Goal: Transaction & Acquisition: Download file/media

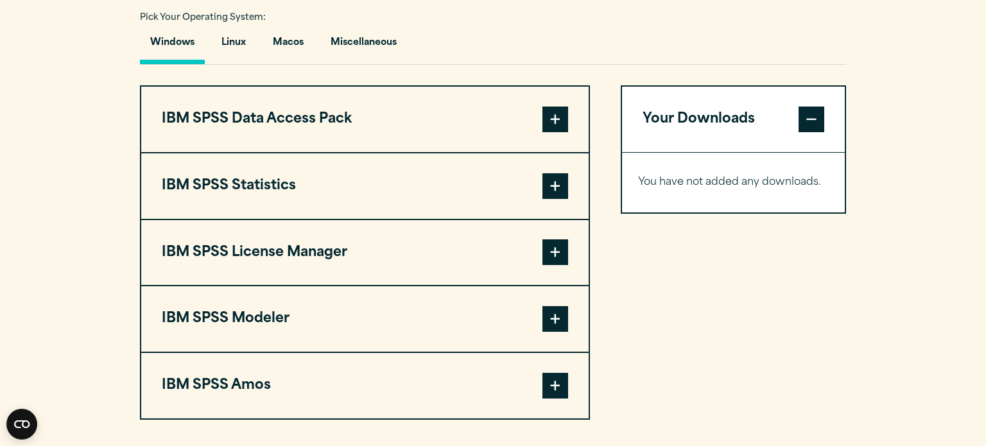
scroll to position [983, 0]
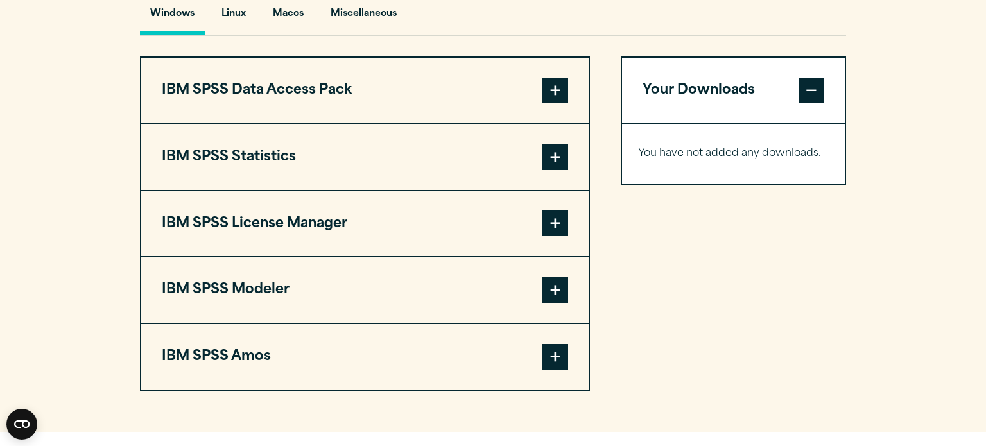
click at [410, 165] on button "IBM SPSS Statistics" at bounding box center [364, 156] width 447 height 65
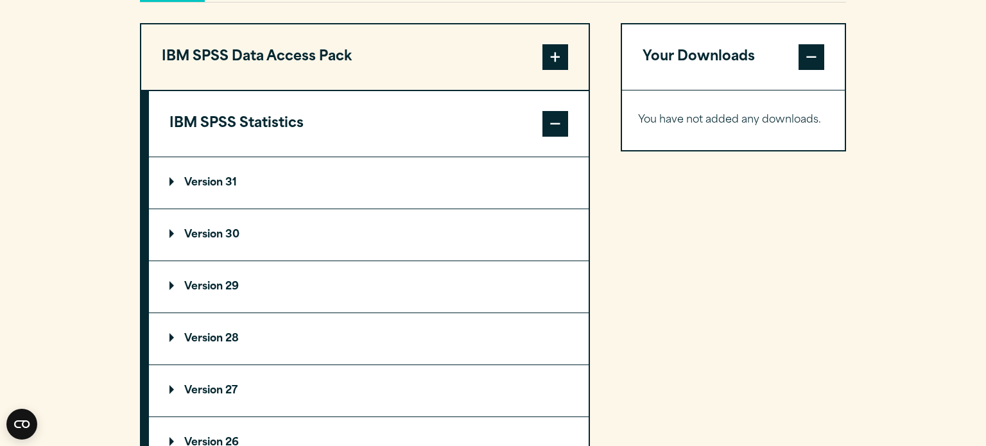
scroll to position [1018, 0]
click at [204, 288] on p "Version 29" at bounding box center [203, 285] width 69 height 10
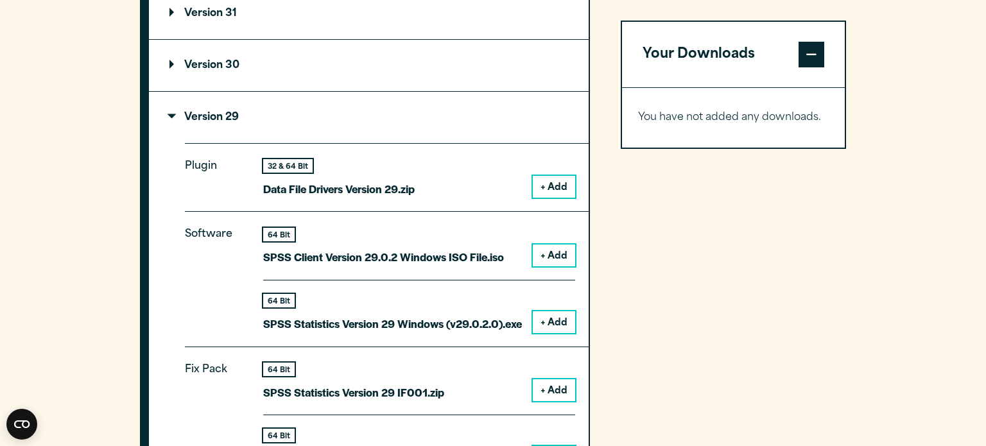
scroll to position [1190, 0]
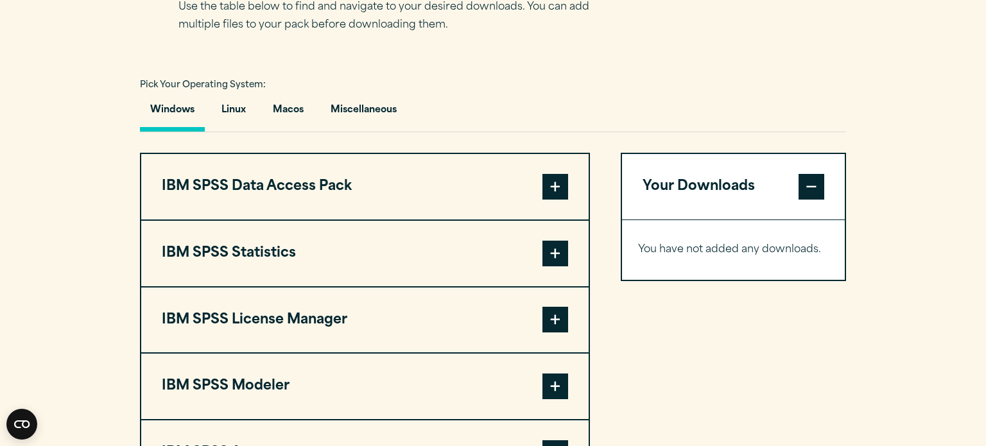
scroll to position [891, 0]
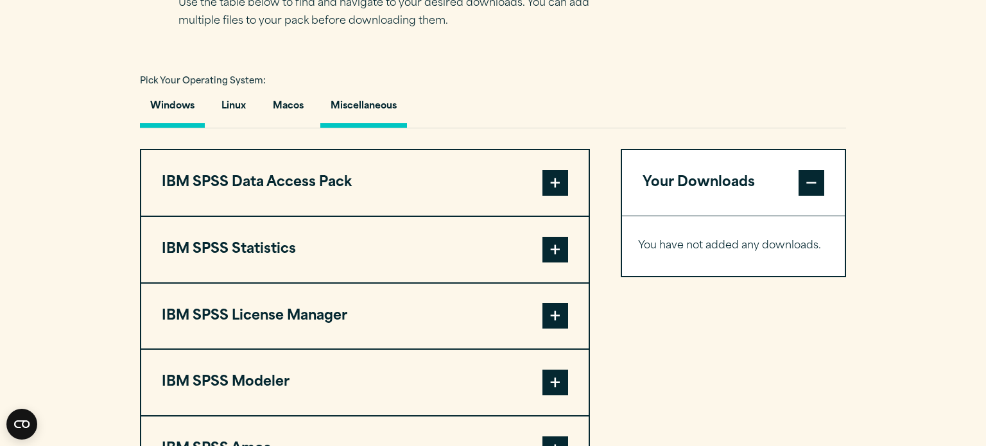
click at [354, 102] on button "Miscellaneous" at bounding box center [363, 109] width 87 height 37
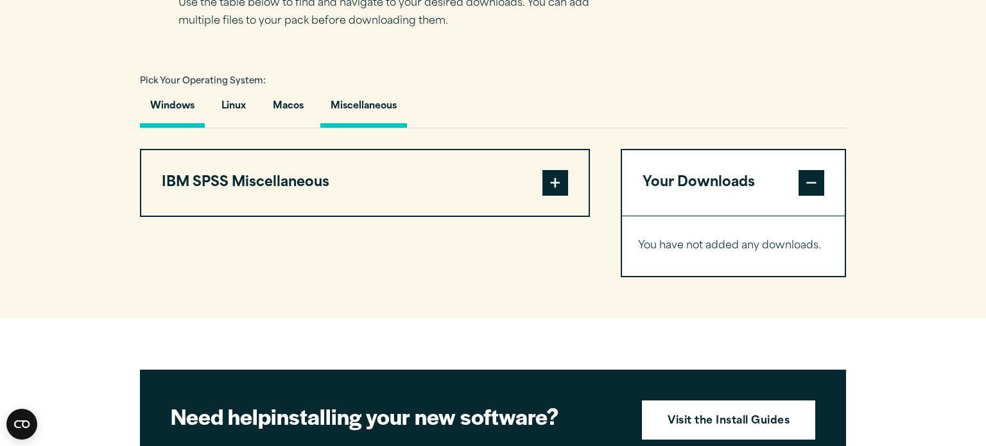
click at [173, 109] on button "Windows" at bounding box center [172, 109] width 65 height 37
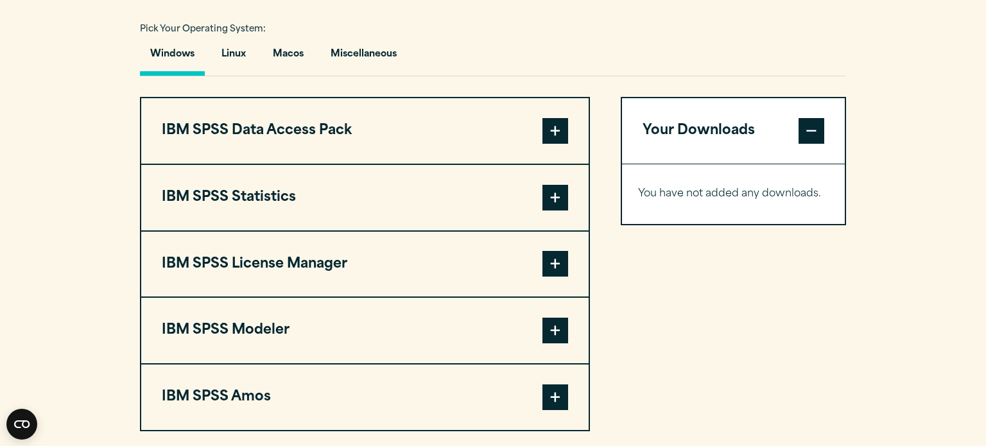
scroll to position [950, 0]
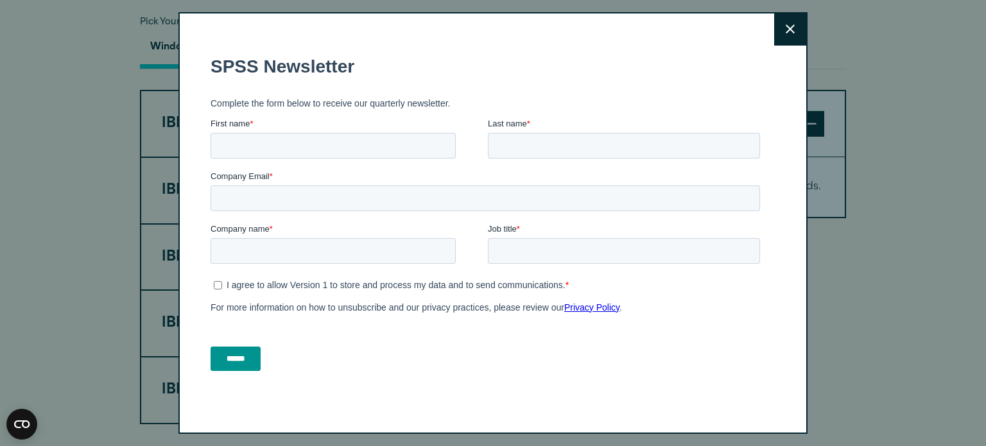
click at [794, 34] on icon at bounding box center [789, 29] width 9 height 10
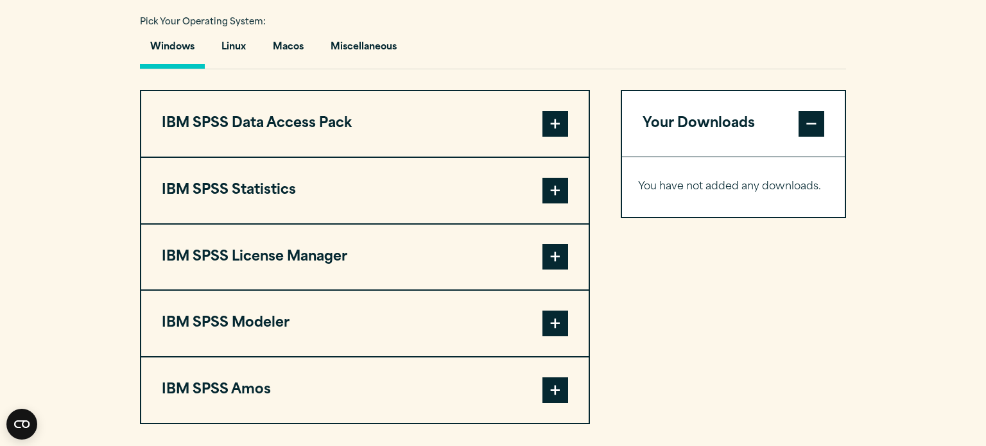
click at [282, 200] on button "IBM SPSS Statistics" at bounding box center [364, 190] width 447 height 65
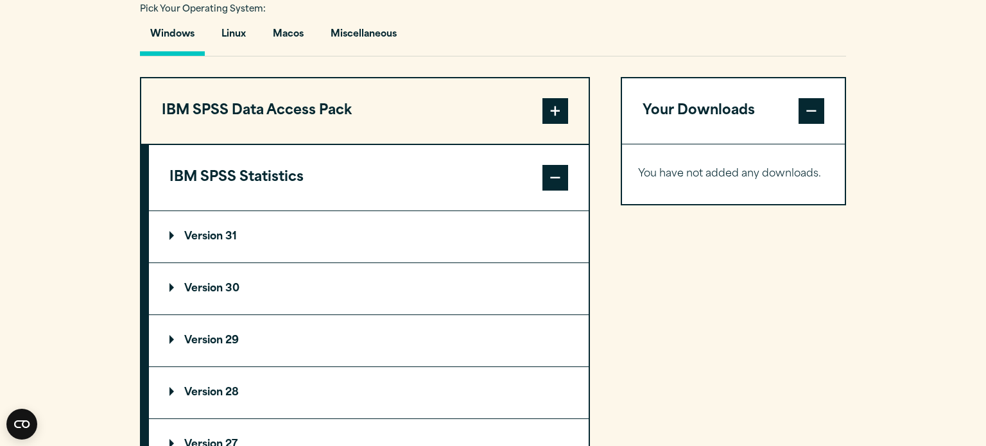
scroll to position [963, 0]
drag, startPoint x: 239, startPoint y: 341, endPoint x: 227, endPoint y: 323, distance: 21.7
click at [239, 339] on p "Version 29" at bounding box center [203, 341] width 69 height 10
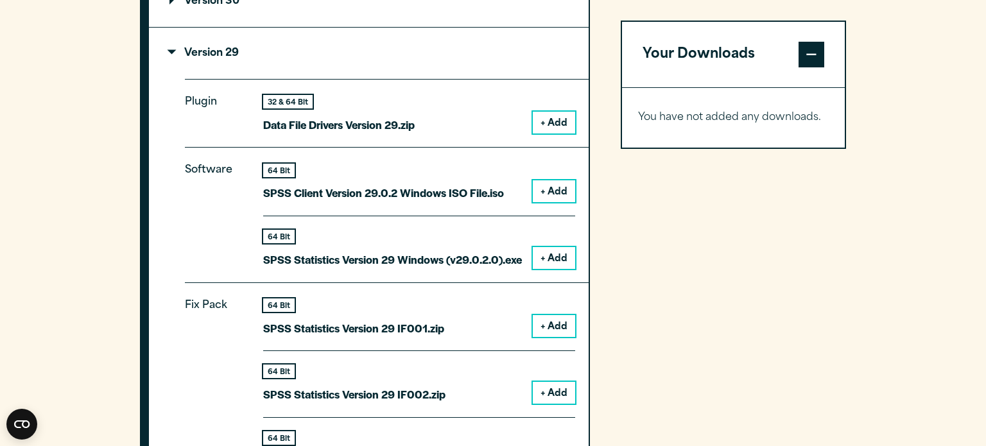
scroll to position [1250, 0]
click at [561, 250] on button "+ Add" at bounding box center [554, 258] width 42 height 22
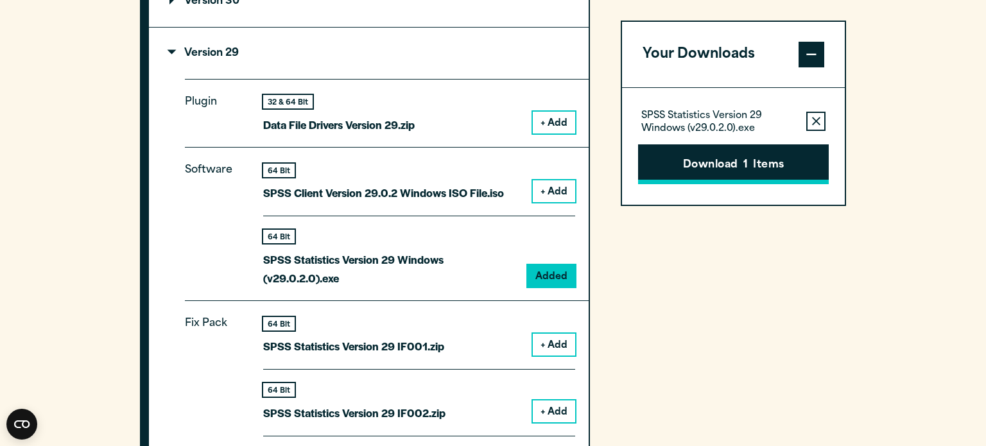
click at [705, 159] on button "Download 1 Items" at bounding box center [733, 164] width 191 height 40
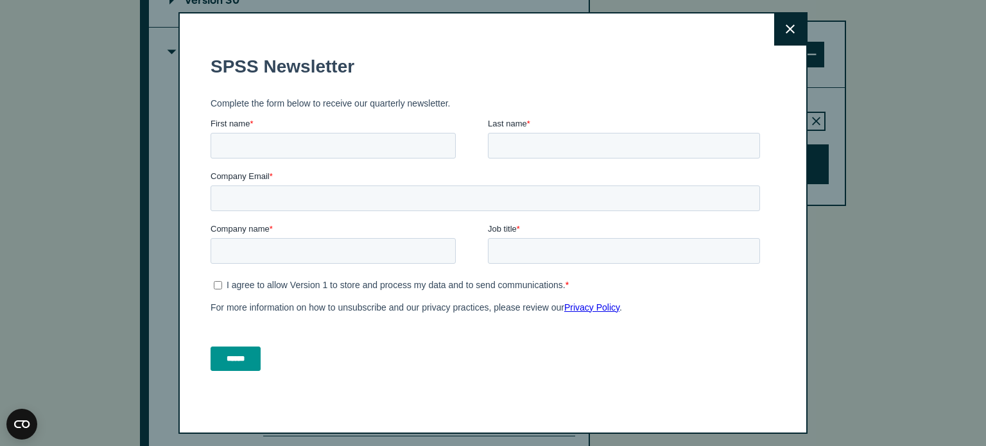
click at [778, 24] on button "Close" at bounding box center [790, 29] width 32 height 32
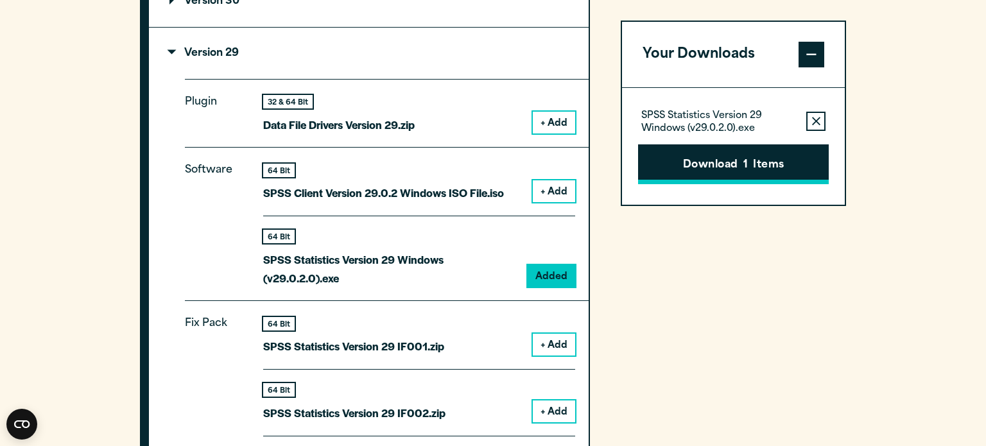
click at [711, 160] on button "Download 1 Items" at bounding box center [733, 164] width 191 height 40
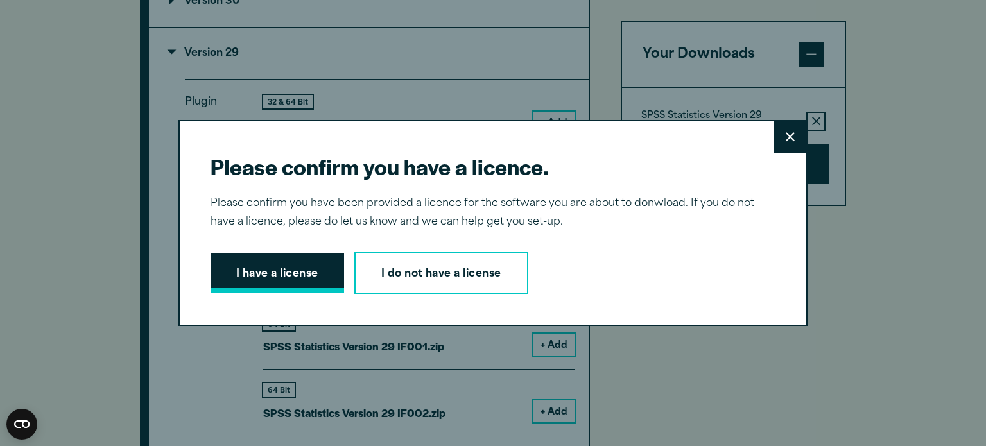
click at [292, 264] on button "I have a license" at bounding box center [276, 273] width 133 height 40
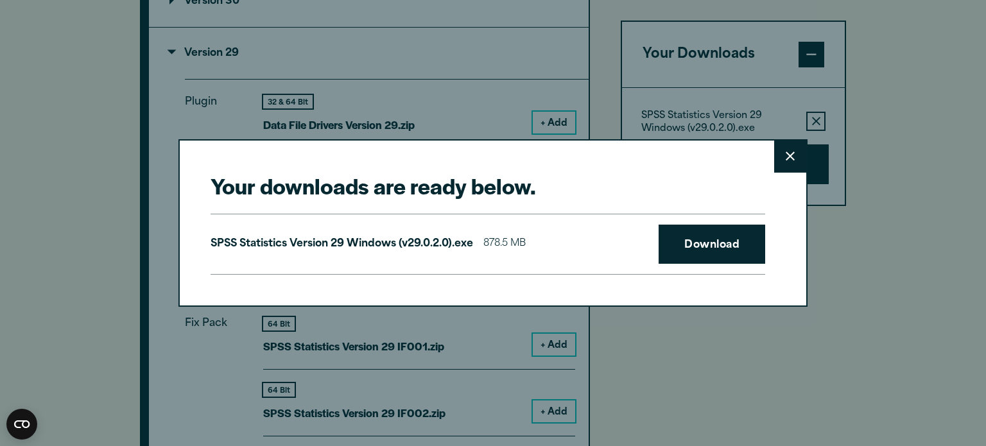
click at [794, 153] on button "Close" at bounding box center [790, 157] width 32 height 32
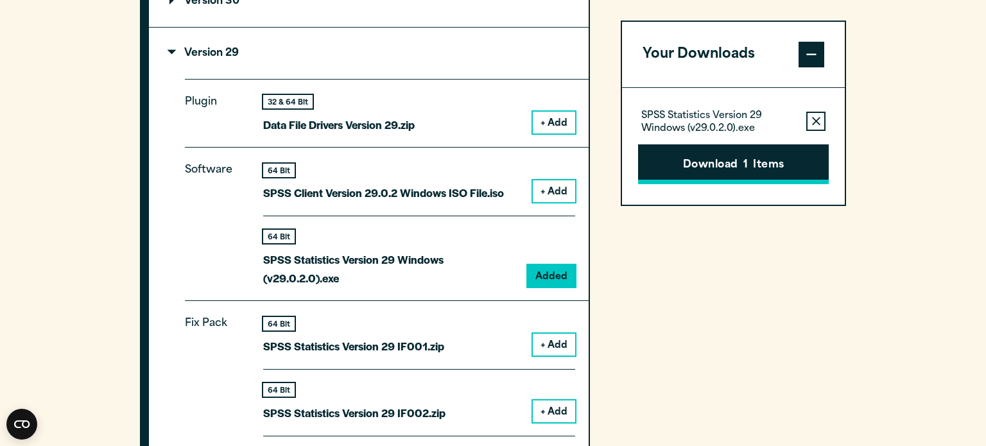
click at [766, 174] on button "Download 1 Items" at bounding box center [733, 164] width 191 height 40
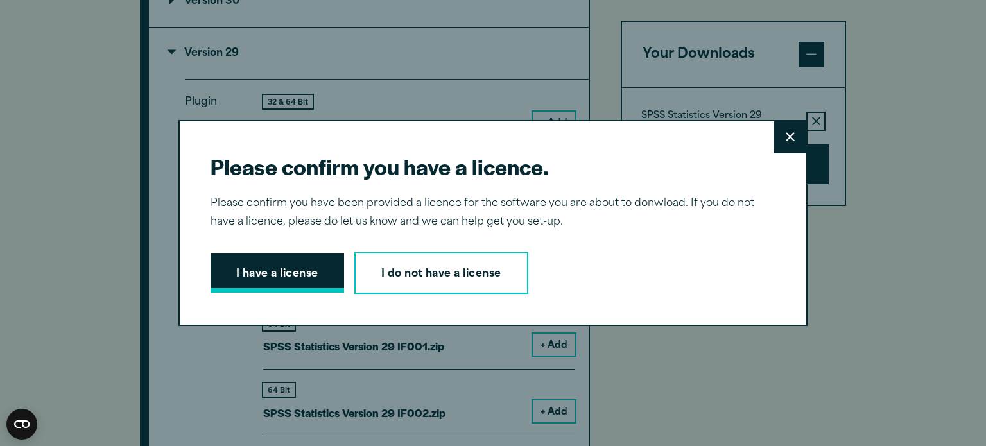
click at [309, 257] on button "I have a license" at bounding box center [276, 273] width 133 height 40
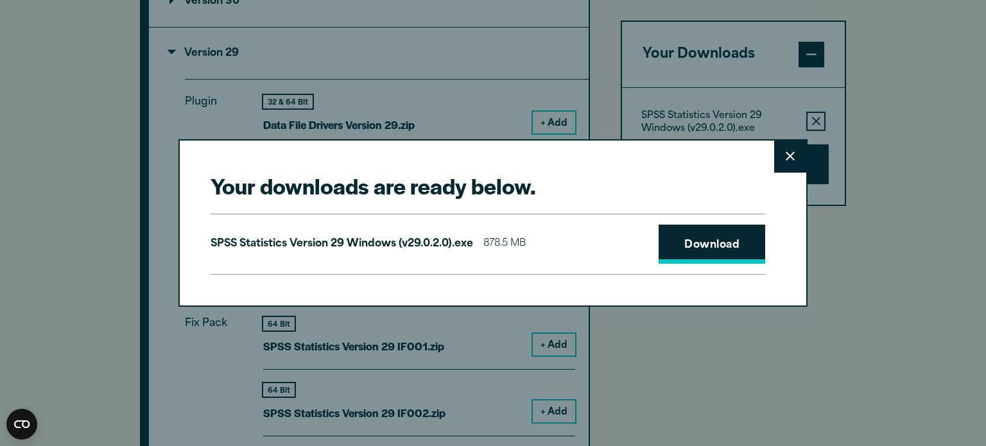
click at [724, 249] on link "Download" at bounding box center [711, 245] width 107 height 40
click at [787, 151] on icon at bounding box center [789, 156] width 9 height 10
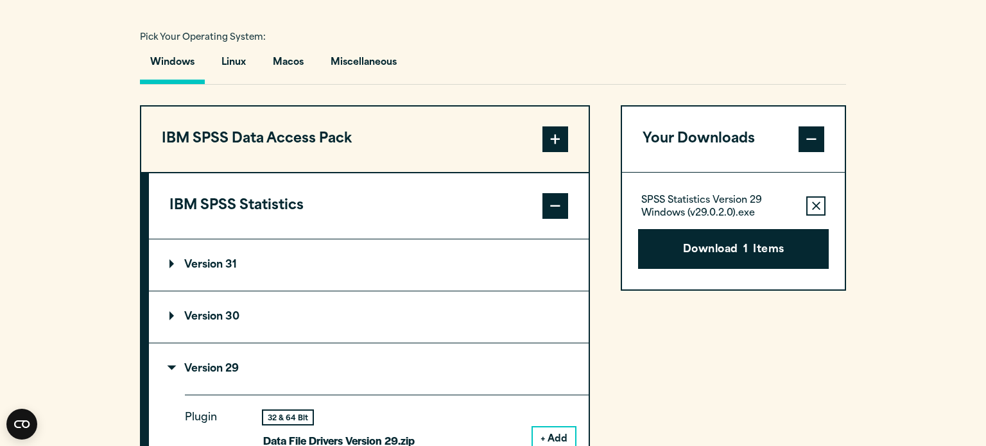
scroll to position [924, 0]
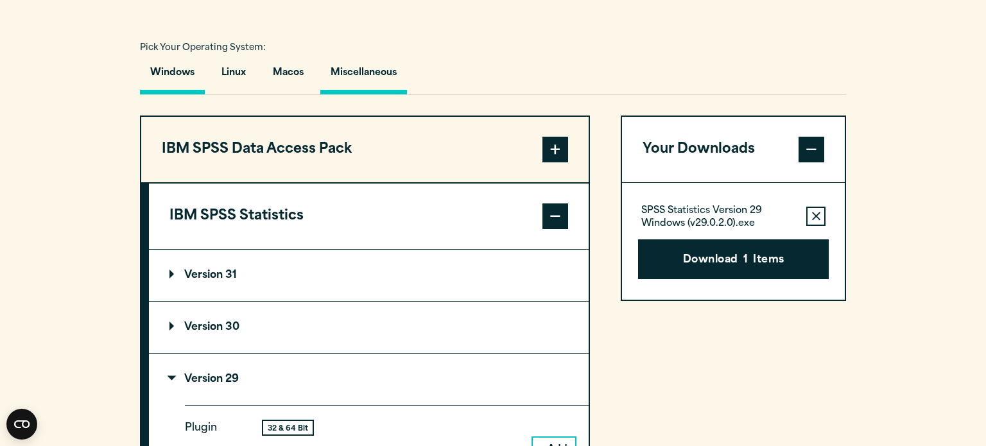
click at [380, 82] on button "Miscellaneous" at bounding box center [363, 76] width 87 height 37
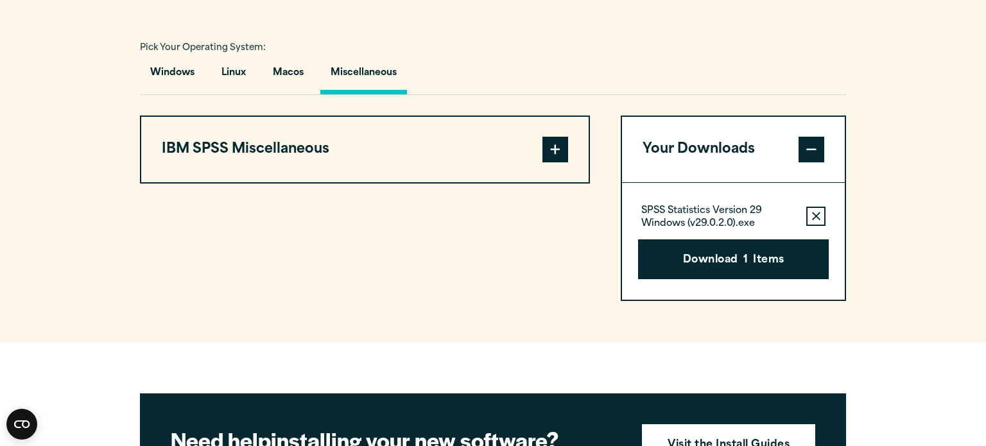
click at [483, 148] on button "IBM SPSS Miscellaneous" at bounding box center [364, 149] width 447 height 65
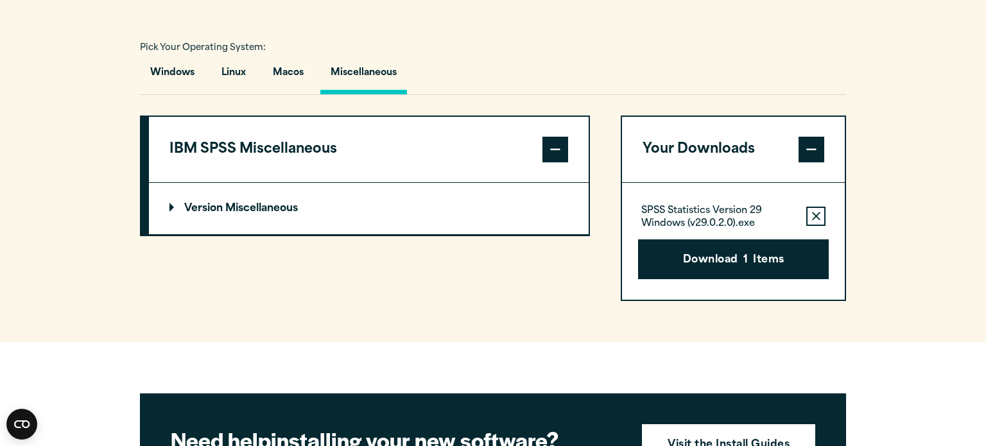
click at [230, 207] on p "Version Miscellaneous" at bounding box center [233, 208] width 128 height 10
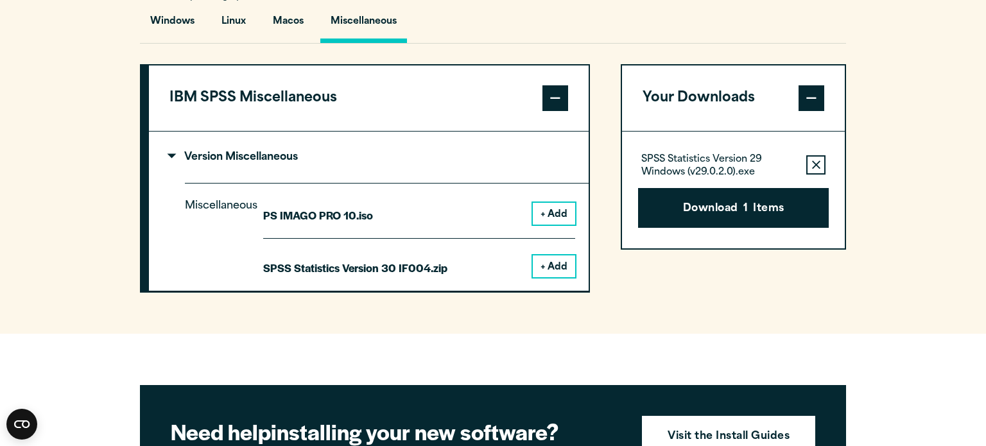
scroll to position [998, 0]
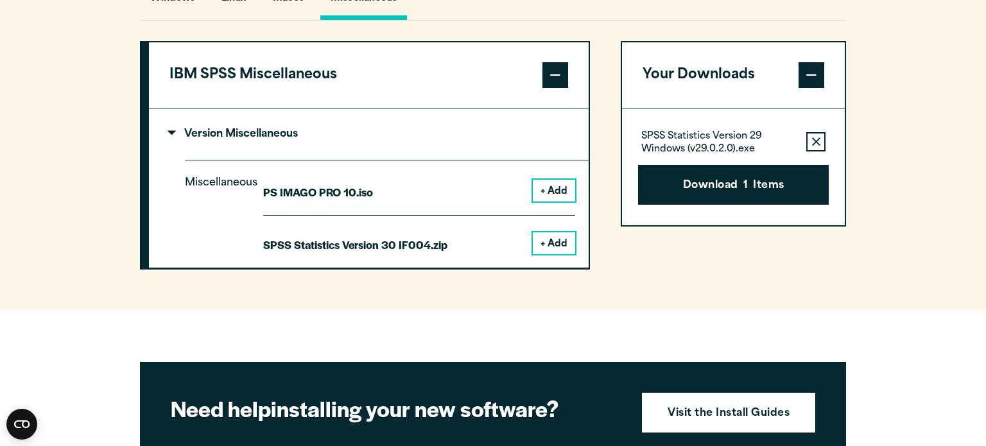
click at [548, 241] on button "+ Add" at bounding box center [554, 243] width 42 height 22
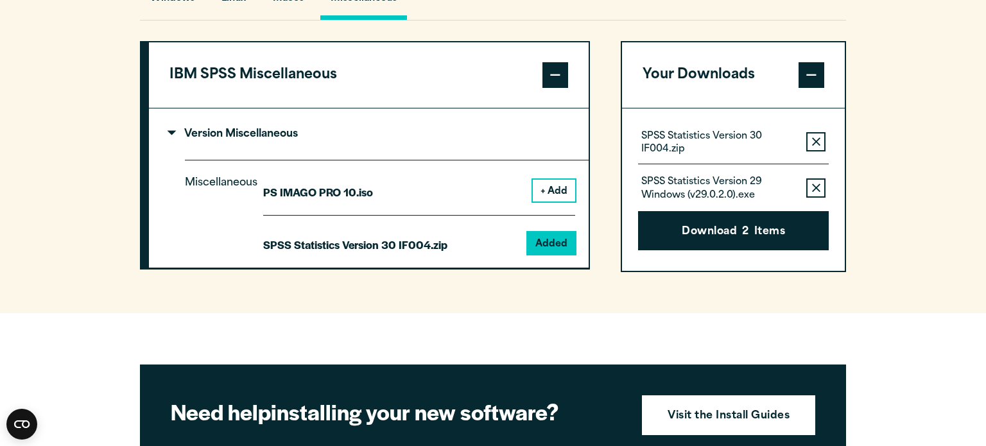
click at [825, 183] on button "Remove this item from your software download list" at bounding box center [815, 187] width 19 height 19
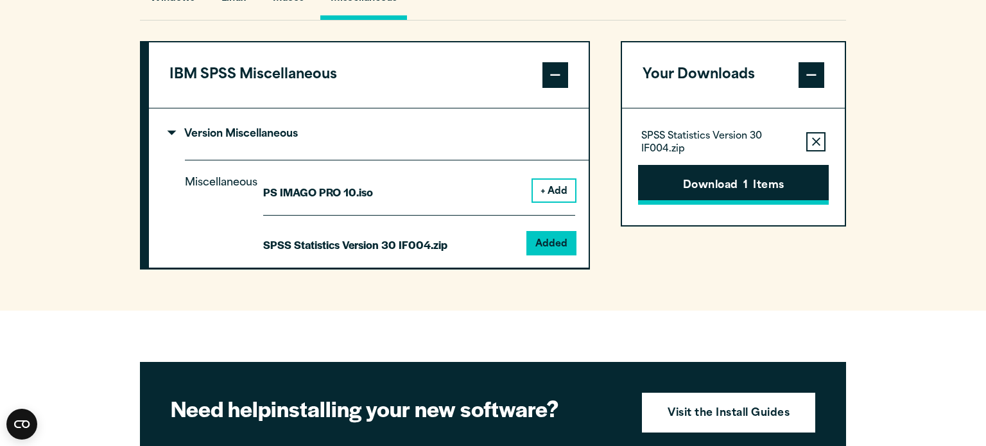
click at [739, 184] on button "Download 1 Items" at bounding box center [733, 185] width 191 height 40
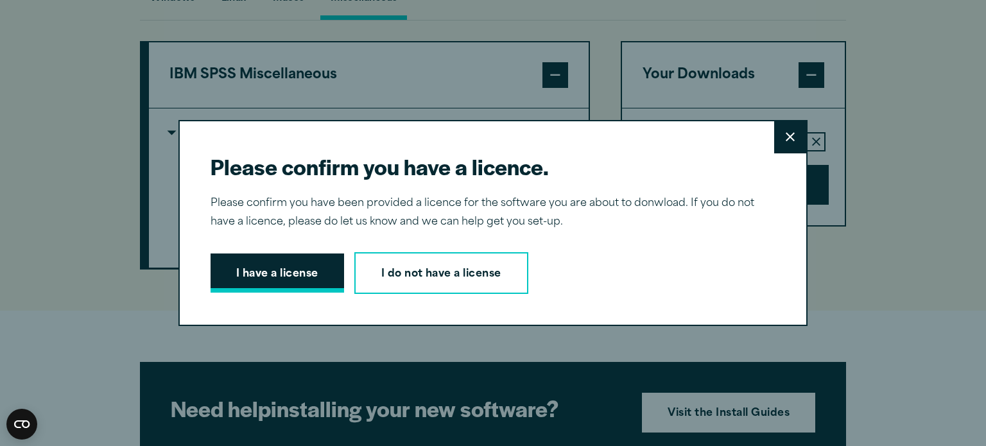
click at [285, 274] on button "I have a license" at bounding box center [276, 273] width 133 height 40
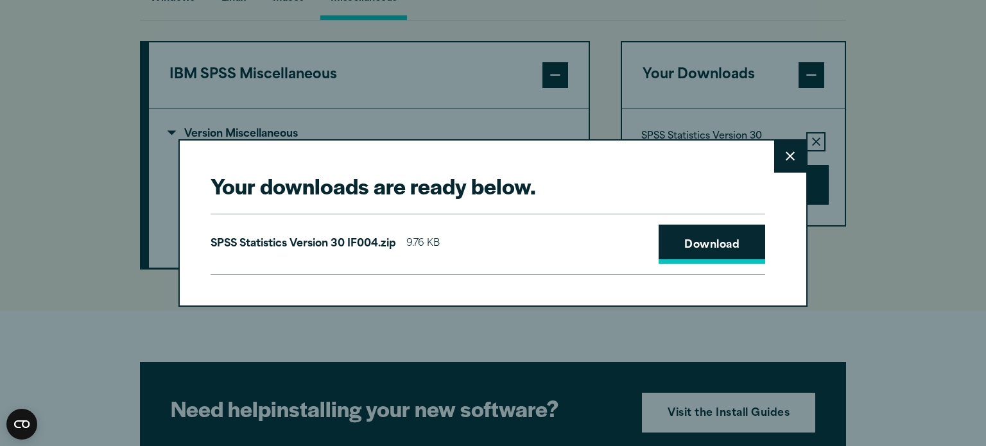
click at [723, 242] on link "Download" at bounding box center [711, 245] width 107 height 40
drag, startPoint x: 782, startPoint y: 159, endPoint x: 778, endPoint y: 152, distance: 7.5
click at [780, 155] on button "Close" at bounding box center [790, 157] width 32 height 32
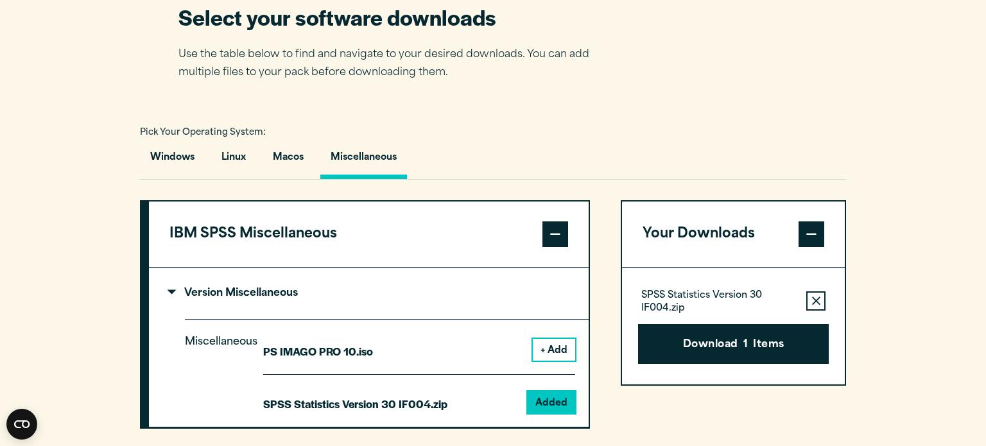
scroll to position [829, 0]
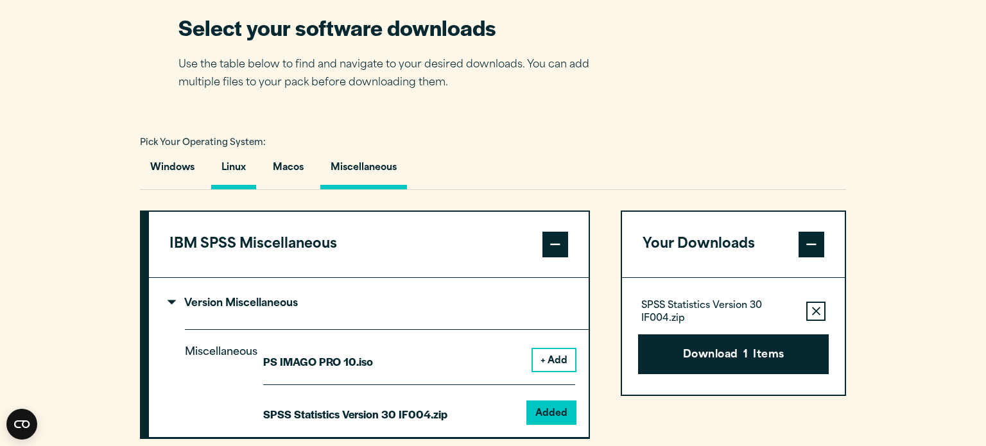
click at [234, 169] on button "Linux" at bounding box center [233, 171] width 45 height 37
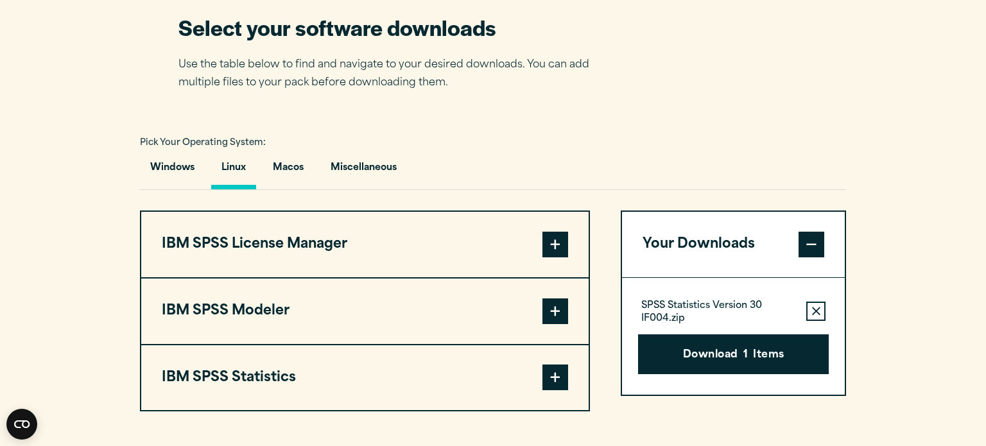
click at [311, 391] on button "IBM SPSS Statistics" at bounding box center [364, 377] width 447 height 65
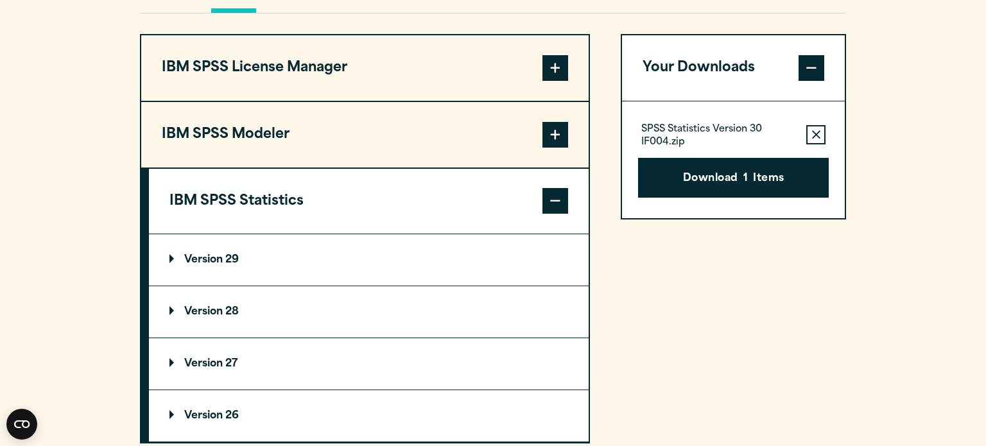
scroll to position [1029, 0]
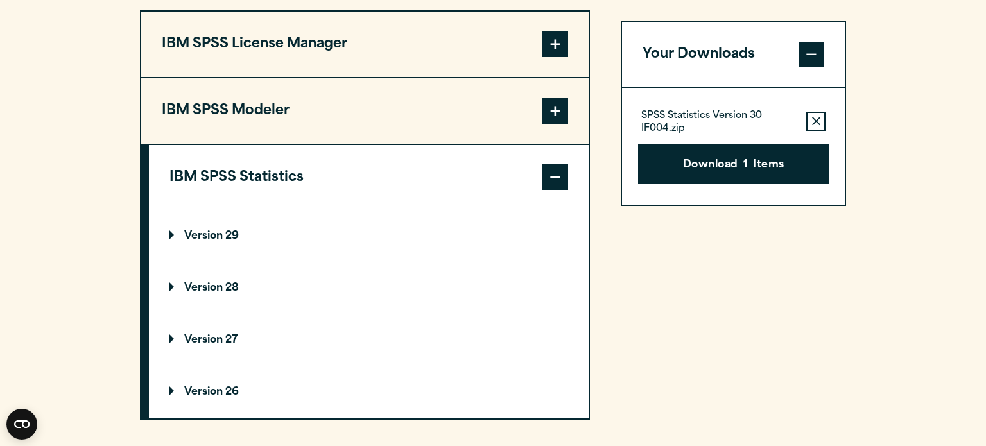
click at [232, 218] on summary "Version 29" at bounding box center [369, 235] width 440 height 51
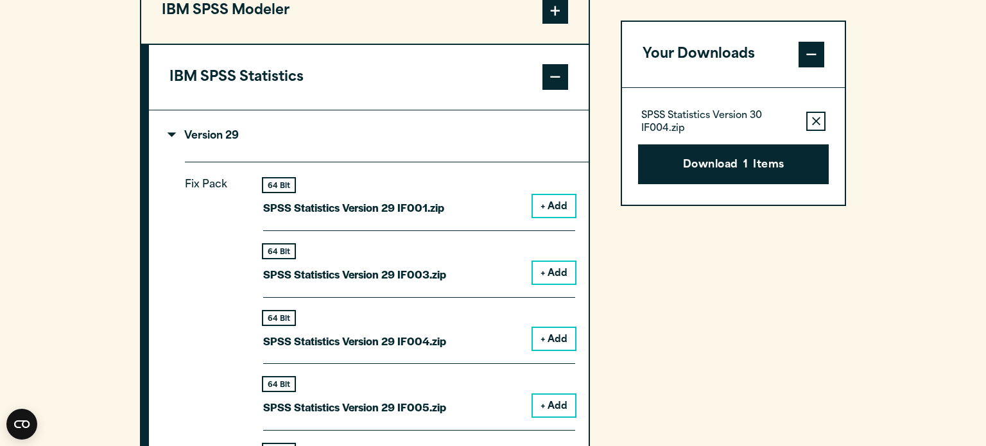
scroll to position [1129, 0]
click at [195, 123] on summary "Version 29" at bounding box center [369, 135] width 440 height 51
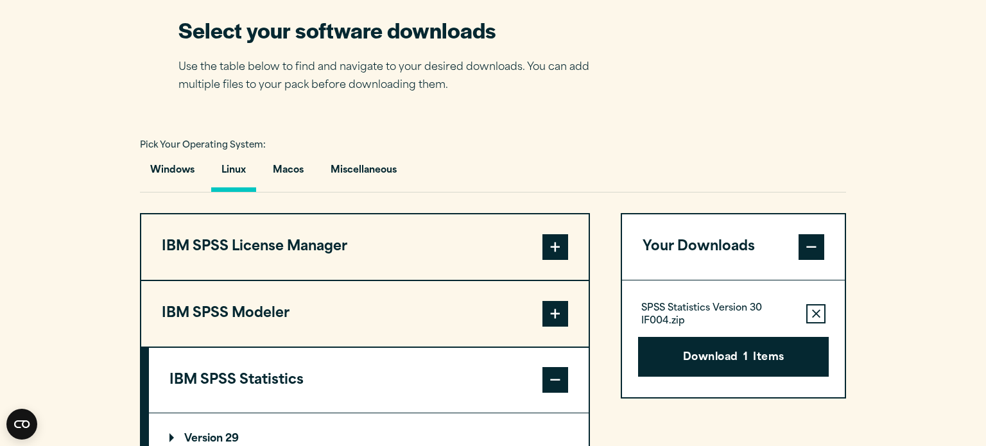
scroll to position [823, 0]
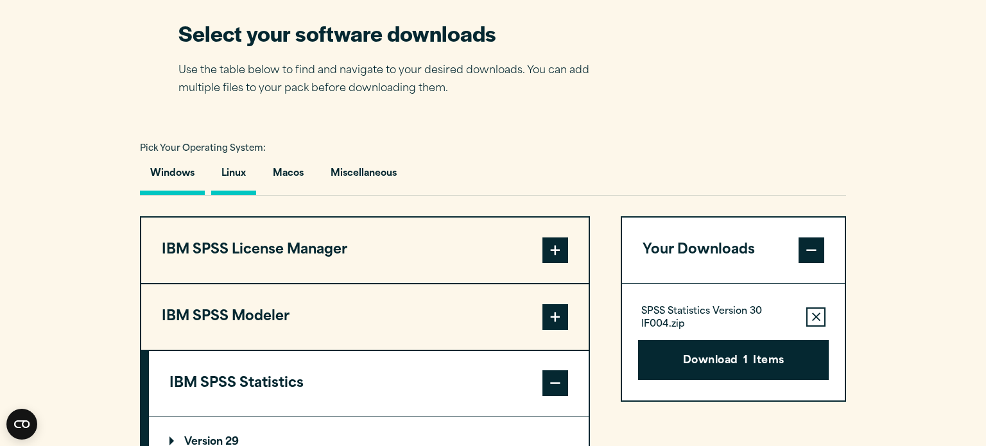
click at [149, 174] on button "Windows" at bounding box center [172, 177] width 65 height 37
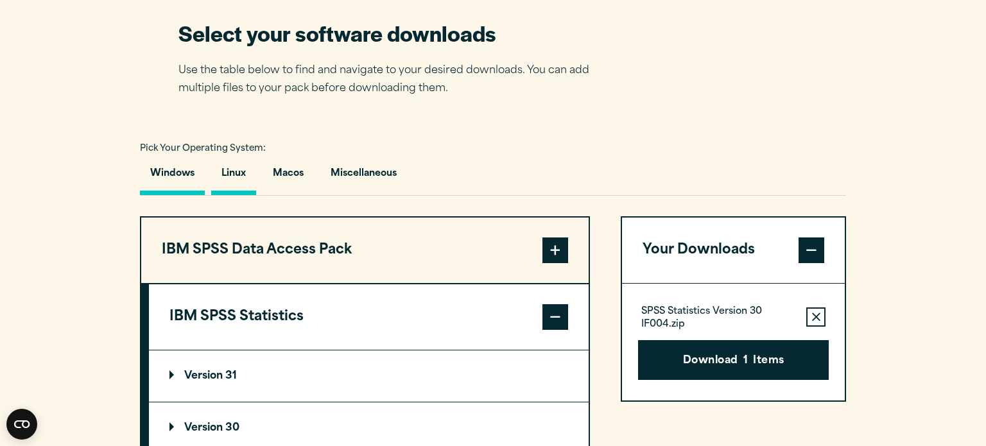
click at [239, 173] on button "Linux" at bounding box center [233, 177] width 45 height 37
